Goal: Check status: Check status

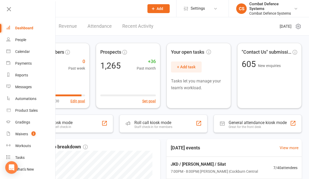
click at [18, 51] on div "Calendar" at bounding box center [22, 51] width 15 height 4
